Goal: Contribute content: Add original content to the website for others to see

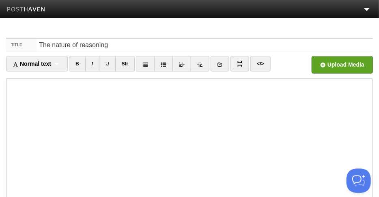
type input "The nature of reasoning"
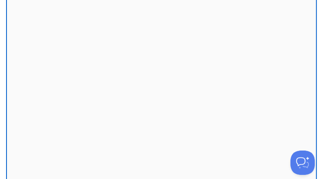
scroll to position [180, 0]
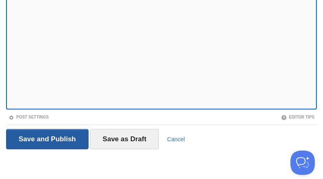
click at [48, 141] on input "Save and Publish" at bounding box center [47, 139] width 82 height 20
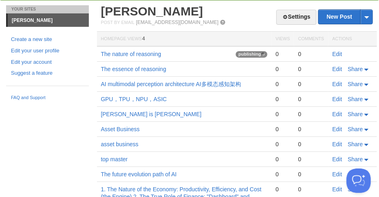
scroll to position [0, 0]
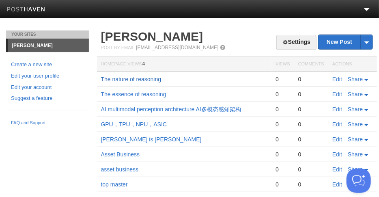
click at [136, 78] on link "The nature of reasoning" at bounding box center [131, 79] width 61 height 6
click at [342, 40] on link "New Post" at bounding box center [346, 42] width 54 height 14
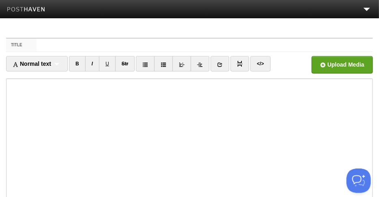
type input "7473-5-83 lorem： ipsumd si ametcon，adipiscingelit Sed doeiusm te incididun: Ut …"
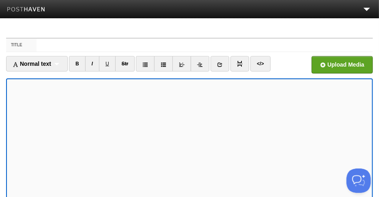
click at [33, 45] on label "Title" at bounding box center [21, 45] width 30 height 13
click at [37, 45] on input "Title" at bounding box center [205, 45] width 337 height 13
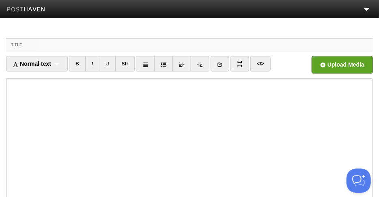
paste input ""pseudo-axioms""
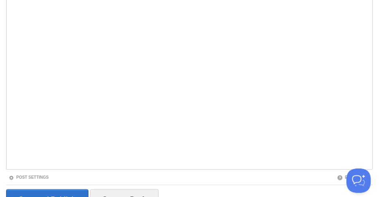
scroll to position [146, 0]
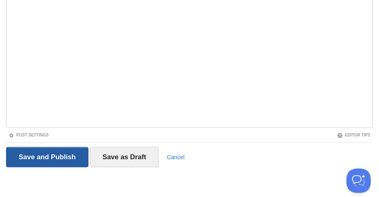
type input ""pseudo-axioms""
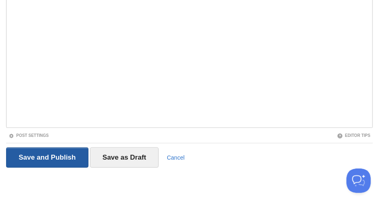
click at [68, 154] on input "Save and Publish" at bounding box center [47, 157] width 82 height 20
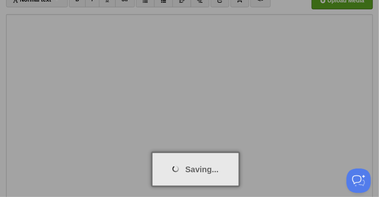
scroll to position [30, 0]
